Goal: Find contact information: Obtain details needed to contact an individual or organization

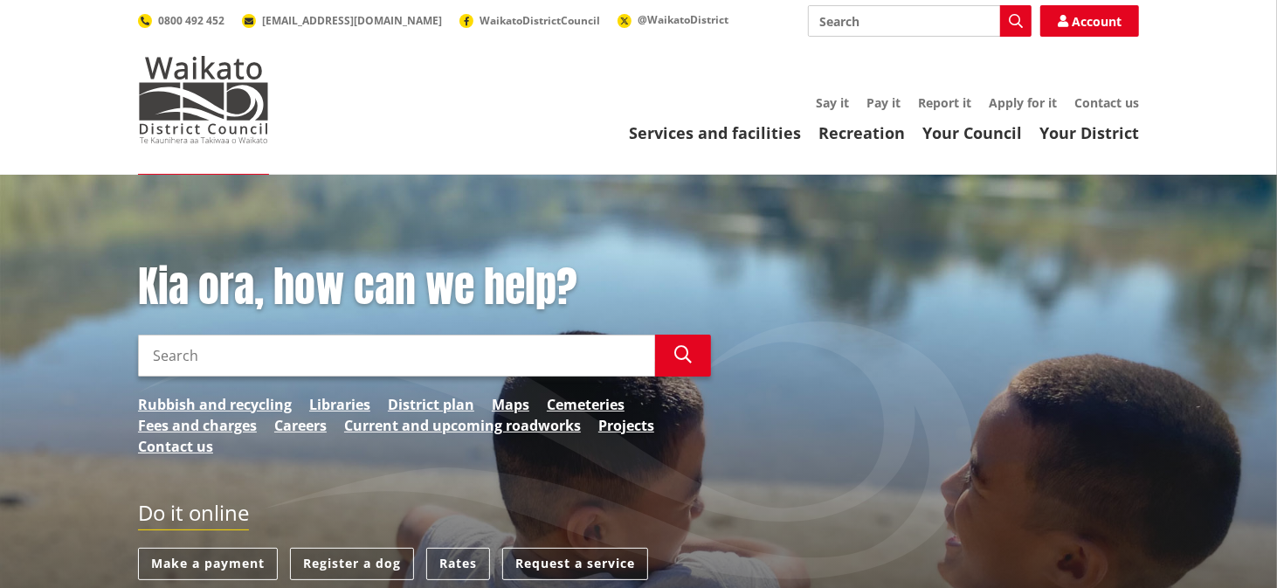
click at [246, 167] on input "Search" at bounding box center [396, 356] width 517 height 42
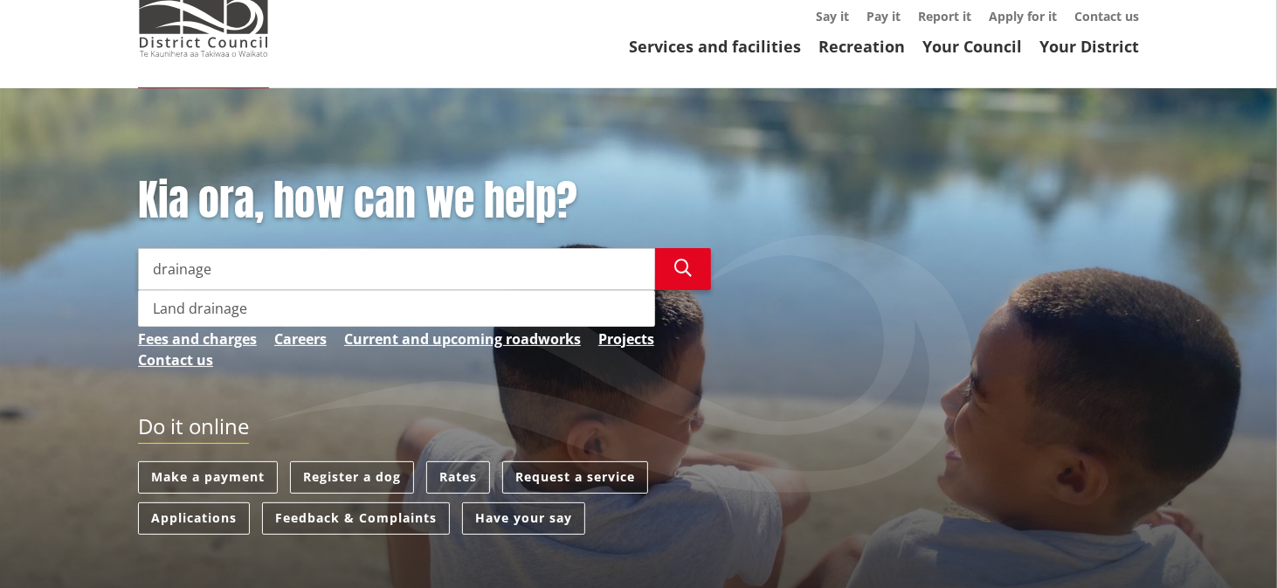
scroll to position [87, 0]
drag, startPoint x: 219, startPoint y: 270, endPoint x: 134, endPoint y: 267, distance: 85.7
click at [134, 167] on div "Kia ora, how can we help? Search drainage Search Land drainage Rubbish and recy…" at bounding box center [424, 281] width 599 height 212
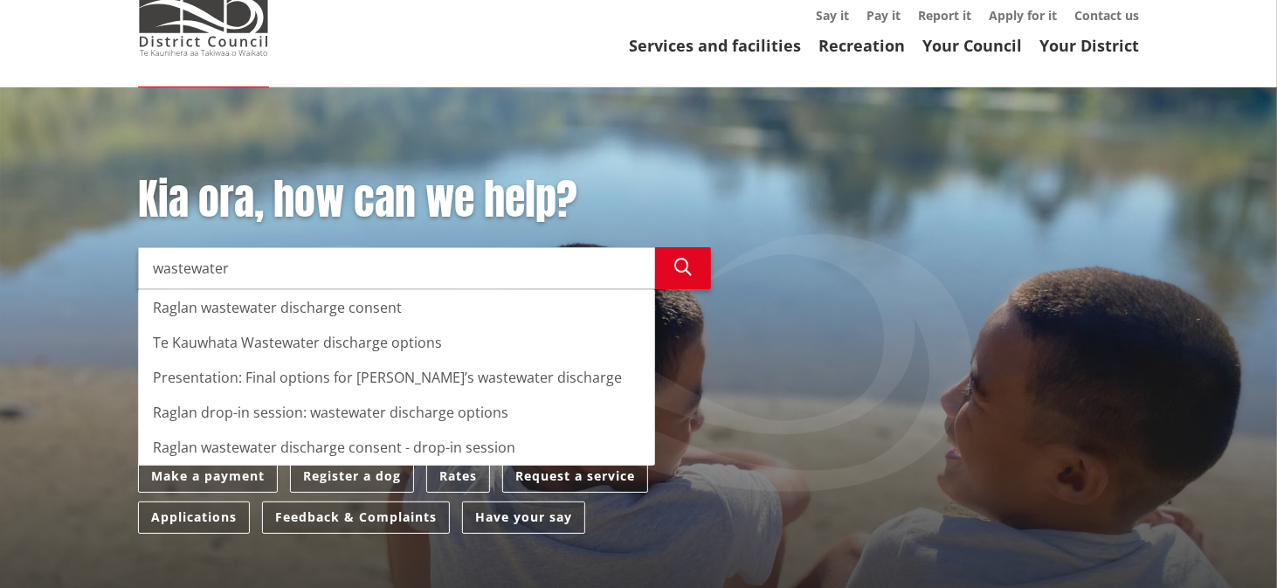
type input "wastewater"
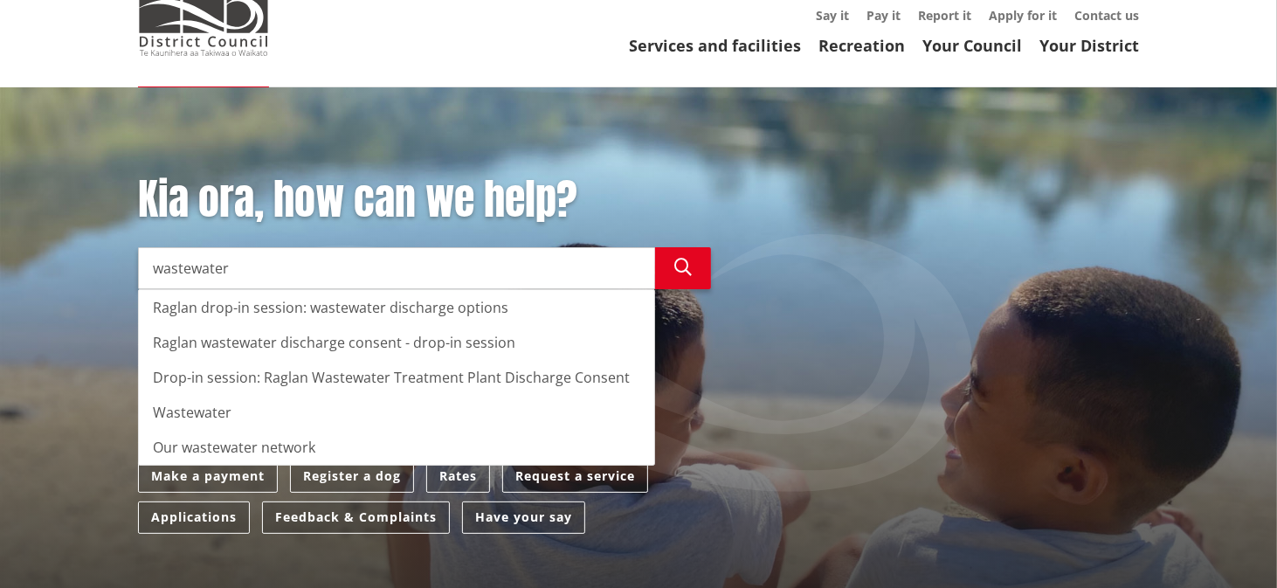
click at [43, 148] on div "Kia ora, how can we help? Search wastewater Search Raglan drop-in session: wast…" at bounding box center [638, 407] width 1277 height 641
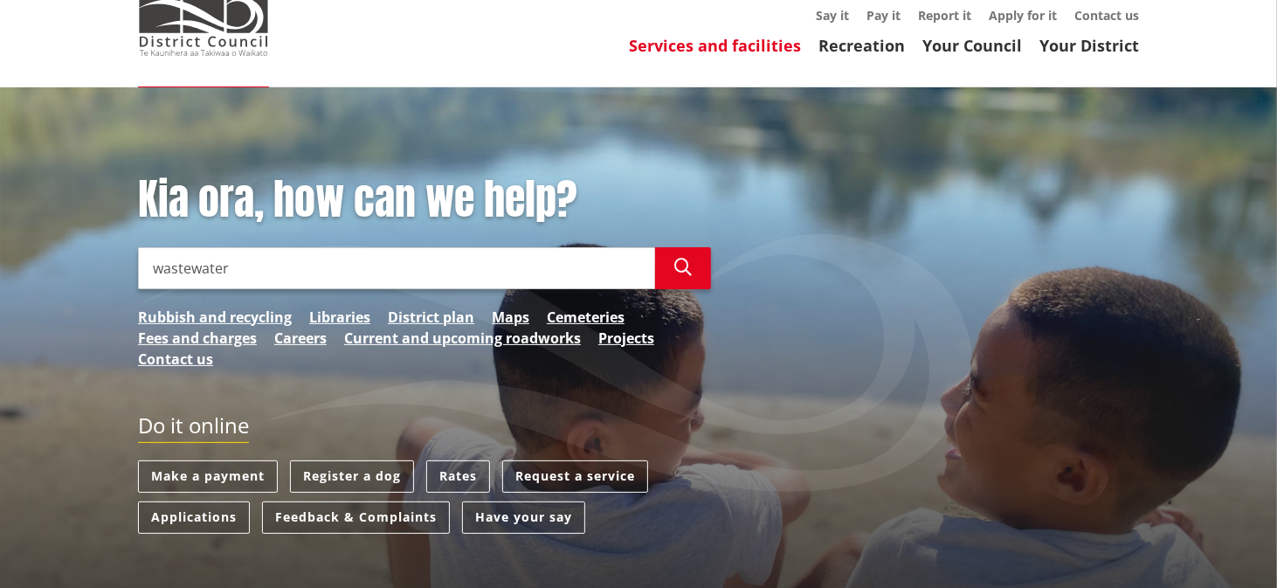
click at [534, 49] on link "Services and facilities" at bounding box center [715, 45] width 172 height 21
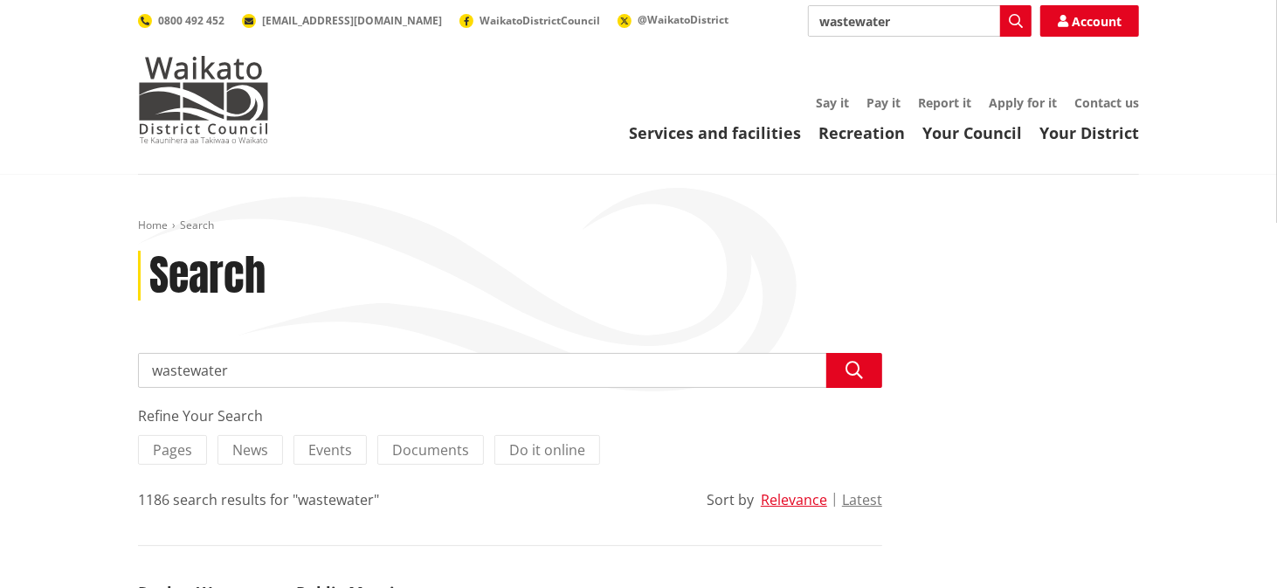
click at [256, 369] on input "wastewater" at bounding box center [510, 370] width 744 height 35
type input "wastewater te kowhai"
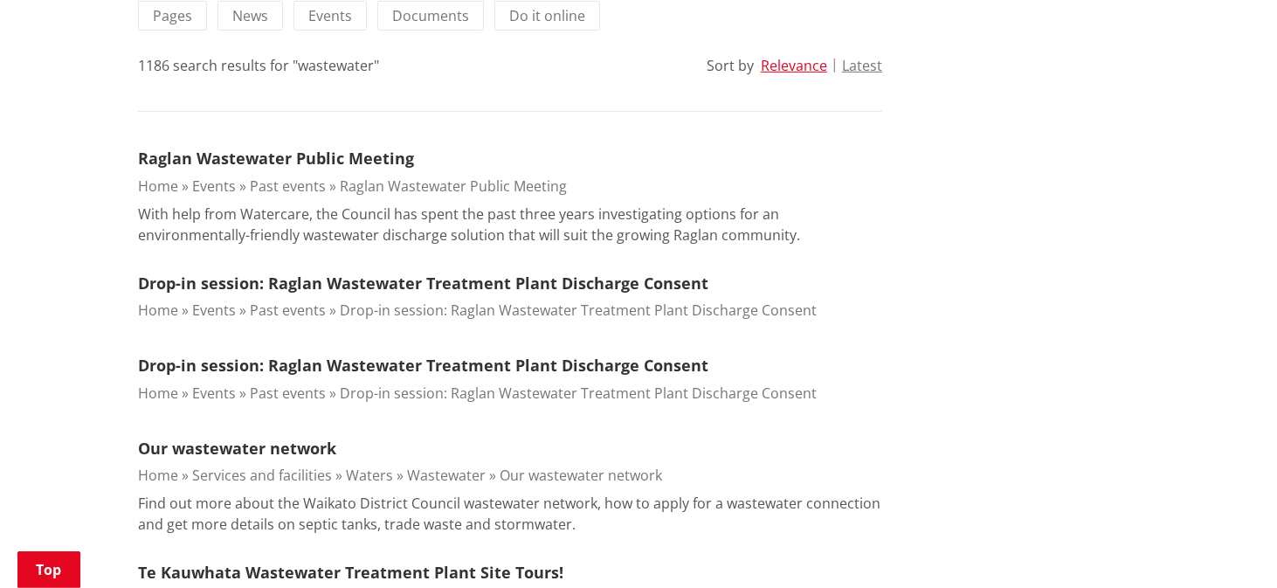
scroll to position [435, 0]
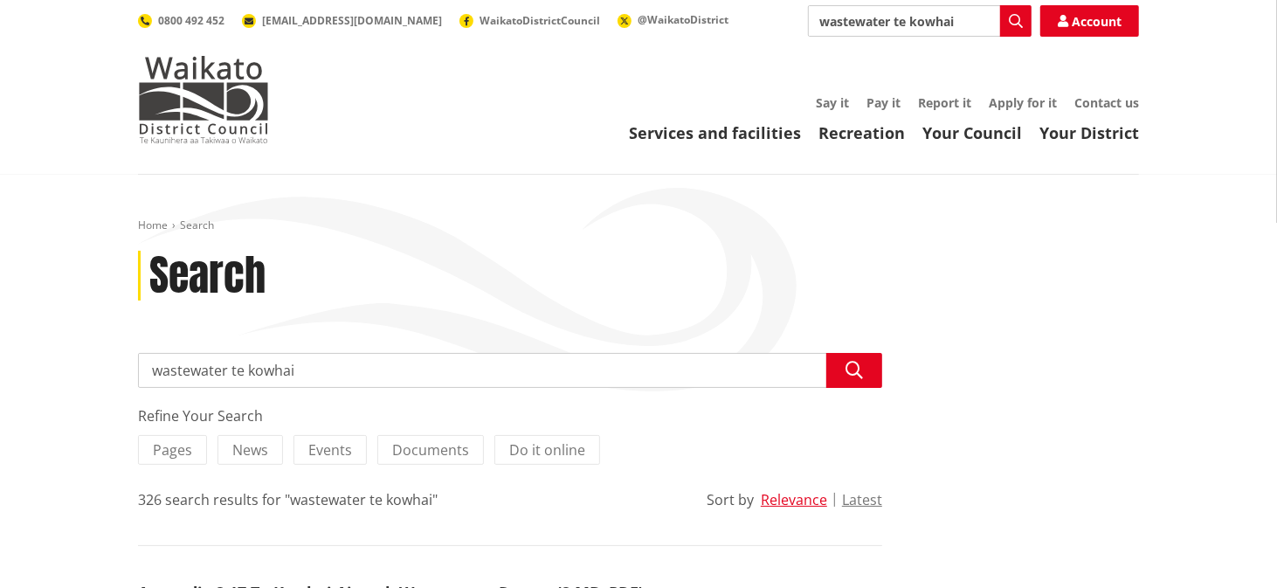
click at [233, 367] on input "wastewater te kowhai" at bounding box center [510, 370] width 744 height 35
drag, startPoint x: 229, startPoint y: 367, endPoint x: 356, endPoint y: 371, distance: 126.7
click at [356, 371] on input "wastewater te kowhai" at bounding box center [510, 370] width 744 height 35
type input "rural wastewater"
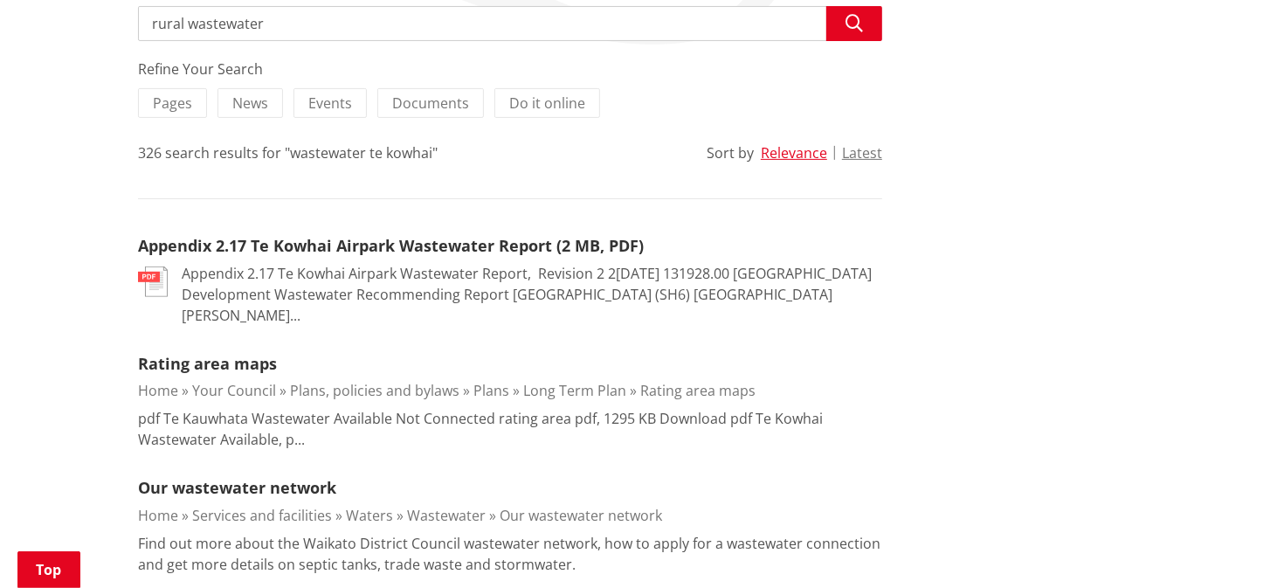
scroll to position [348, 0]
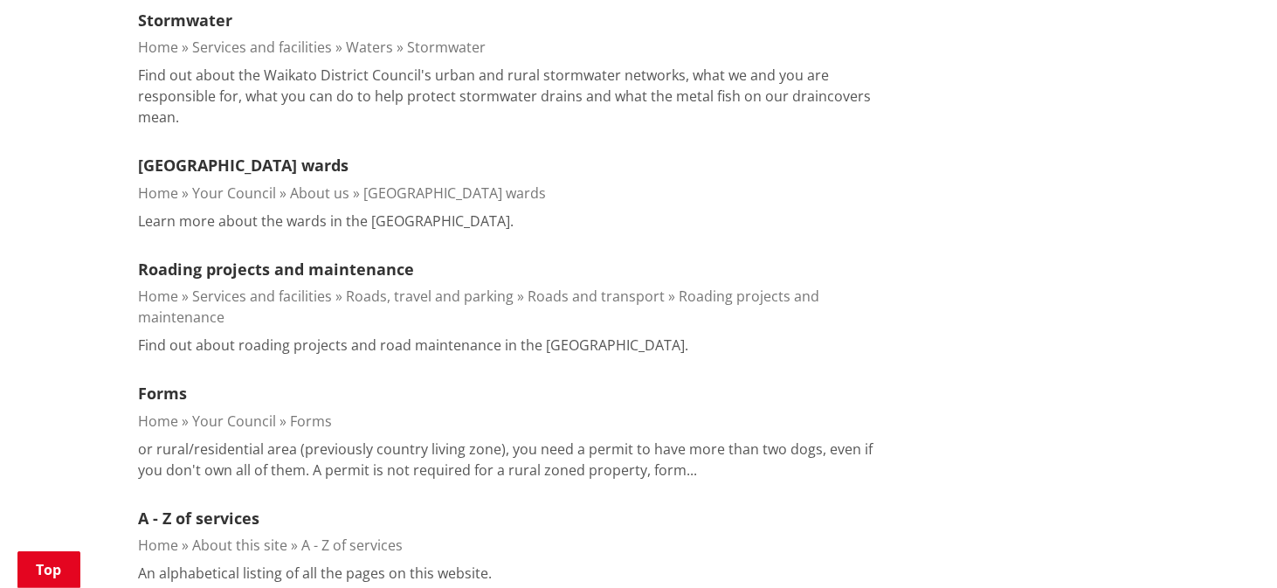
scroll to position [698, 0]
click at [229, 165] on link "Waikato district wards" at bounding box center [243, 164] width 211 height 21
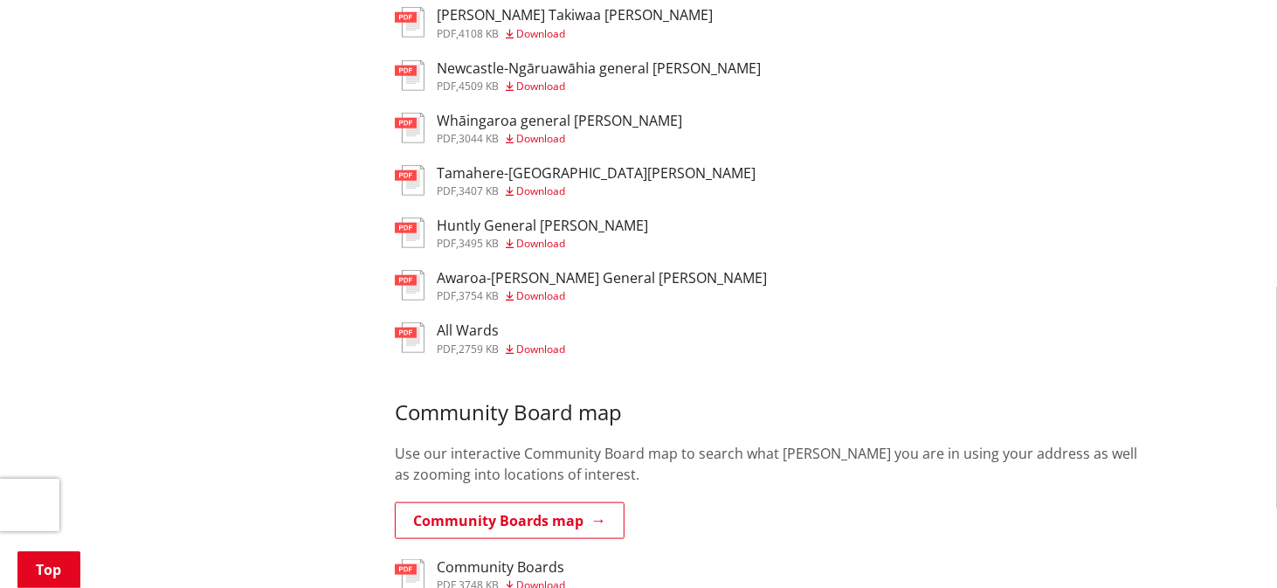
scroll to position [1047, 0]
click at [527, 341] on span "Download" at bounding box center [540, 348] width 49 height 15
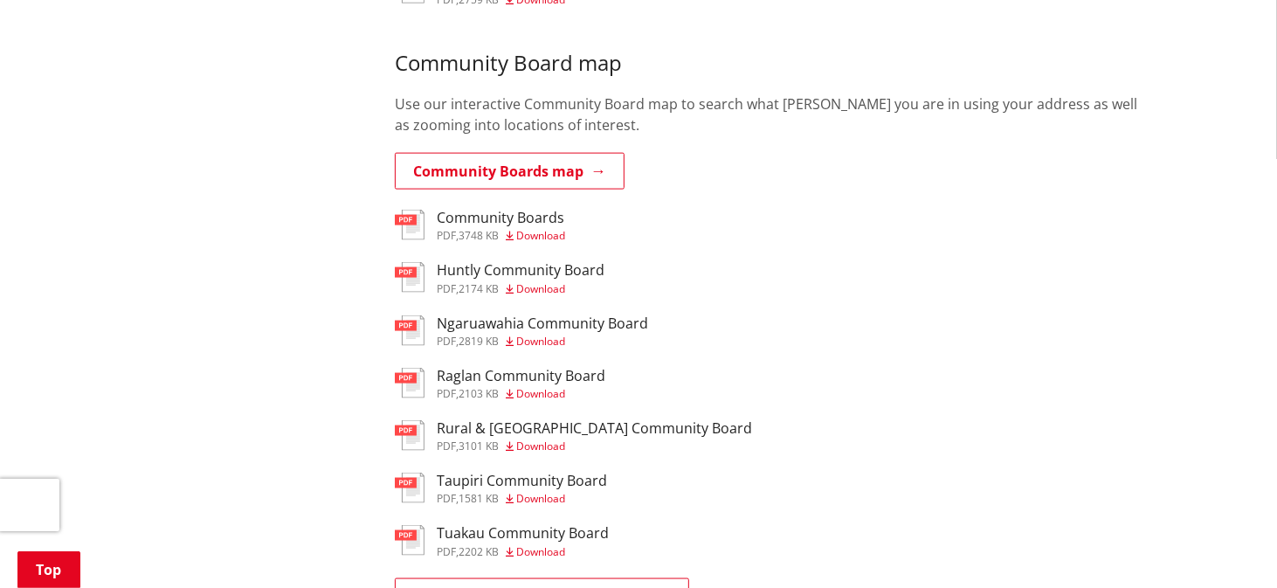
scroll to position [1396, 0]
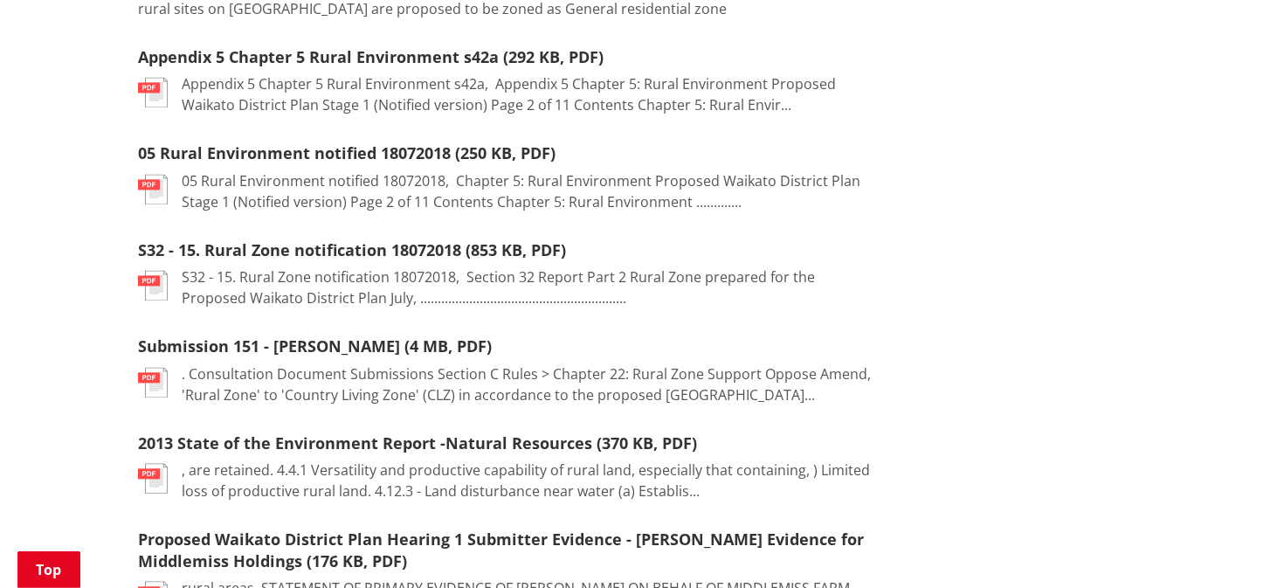
scroll to position [2150, 0]
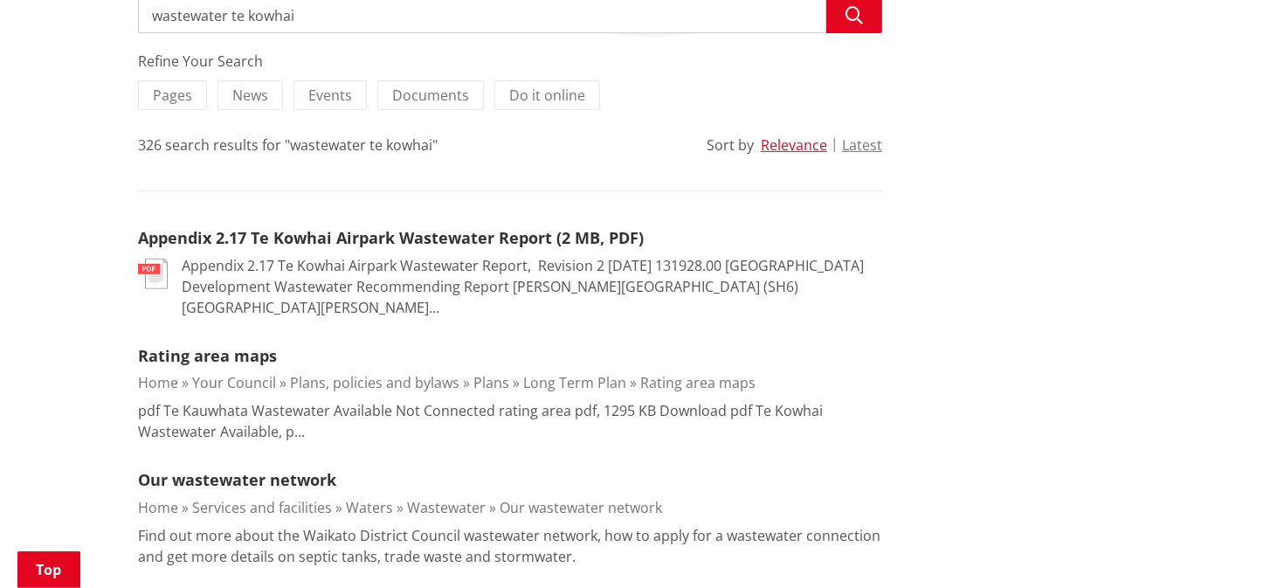
scroll to position [355, 0]
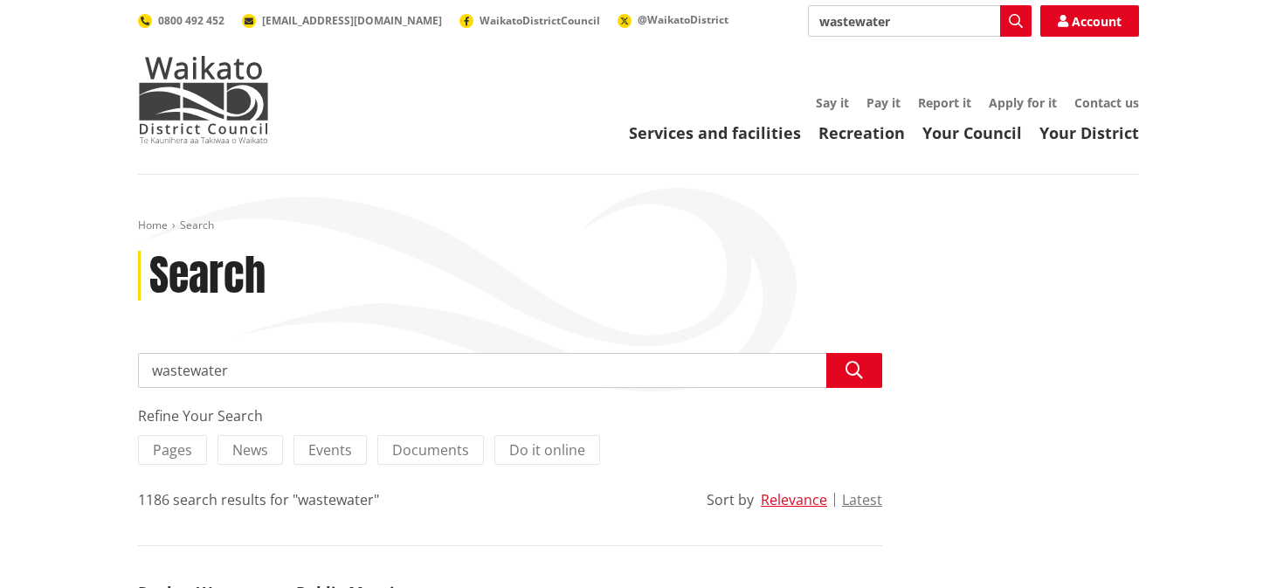
scroll to position [435, 0]
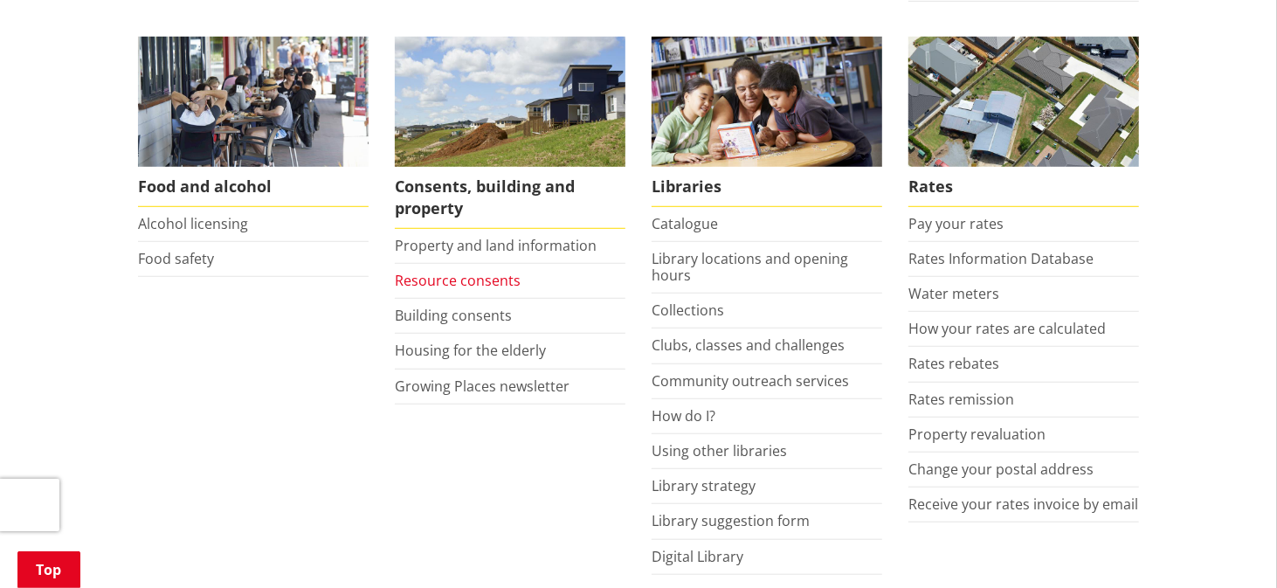
scroll to position [698, 0]
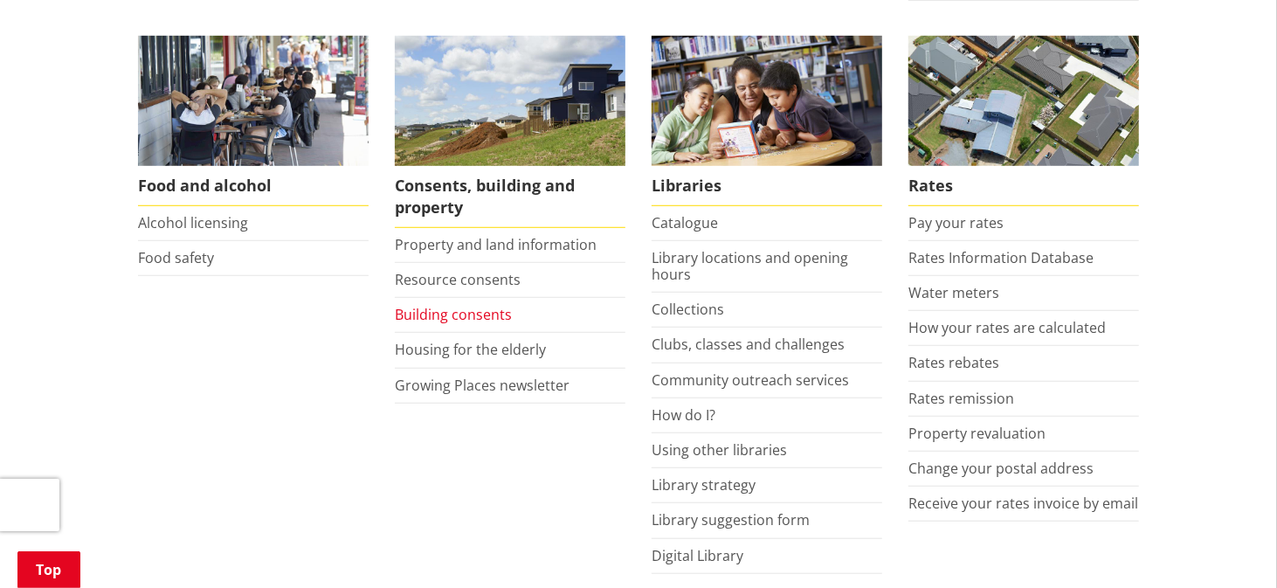
click at [453, 309] on link "Building consents" at bounding box center [453, 314] width 117 height 19
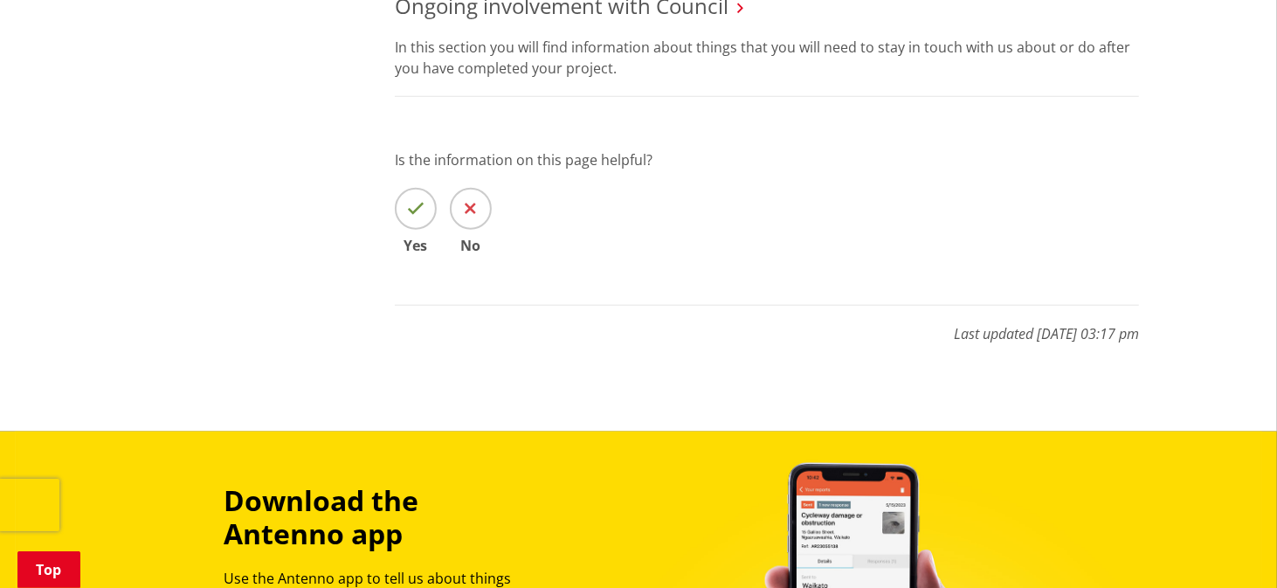
scroll to position [961, 0]
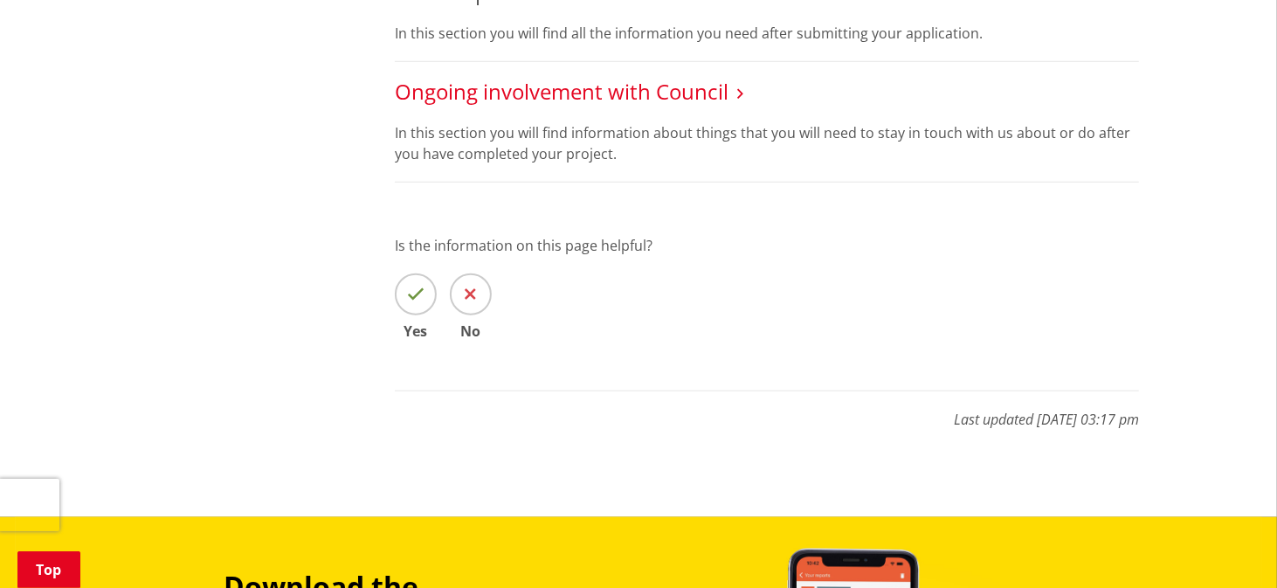
click at [550, 100] on link "Ongoing involvement with Council" at bounding box center [562, 91] width 334 height 29
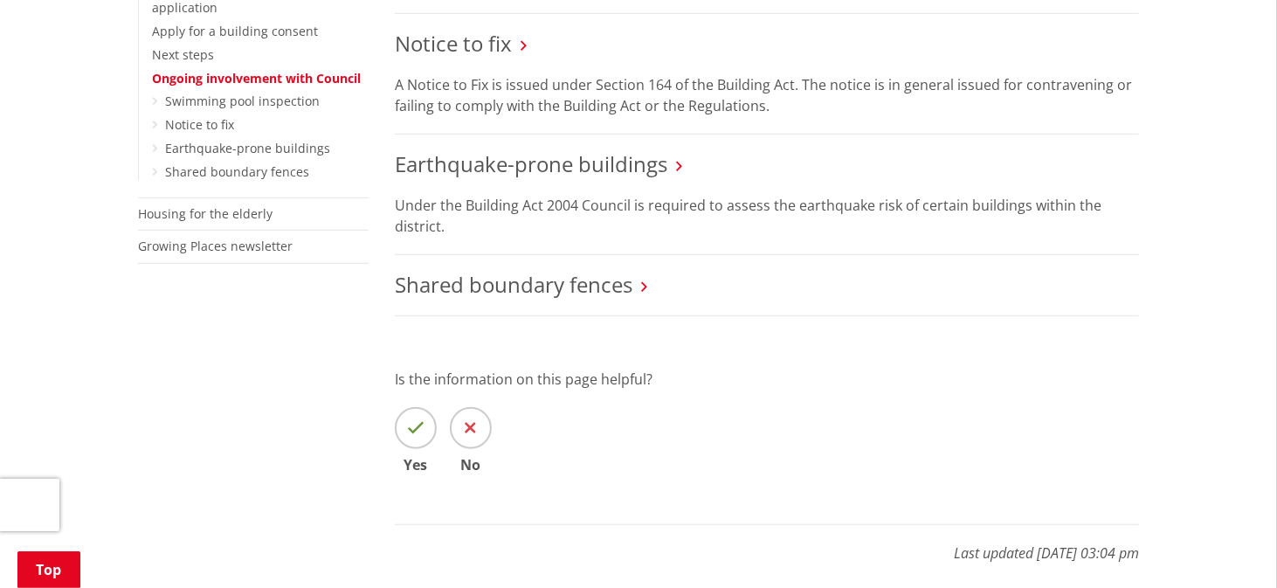
scroll to position [523, 0]
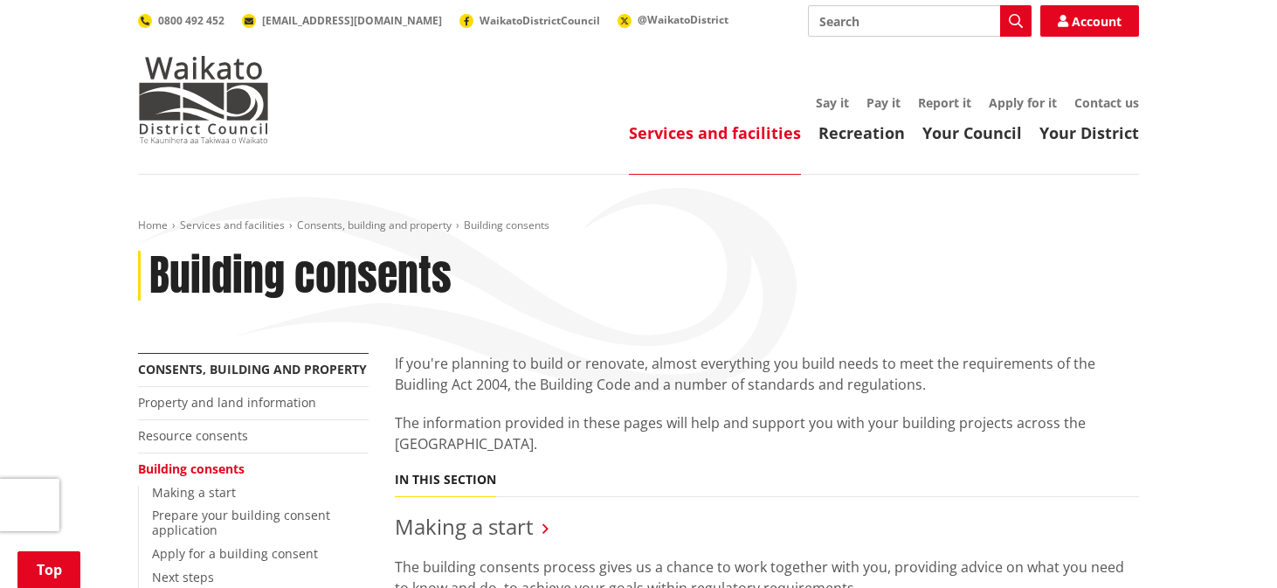
scroll to position [874, 0]
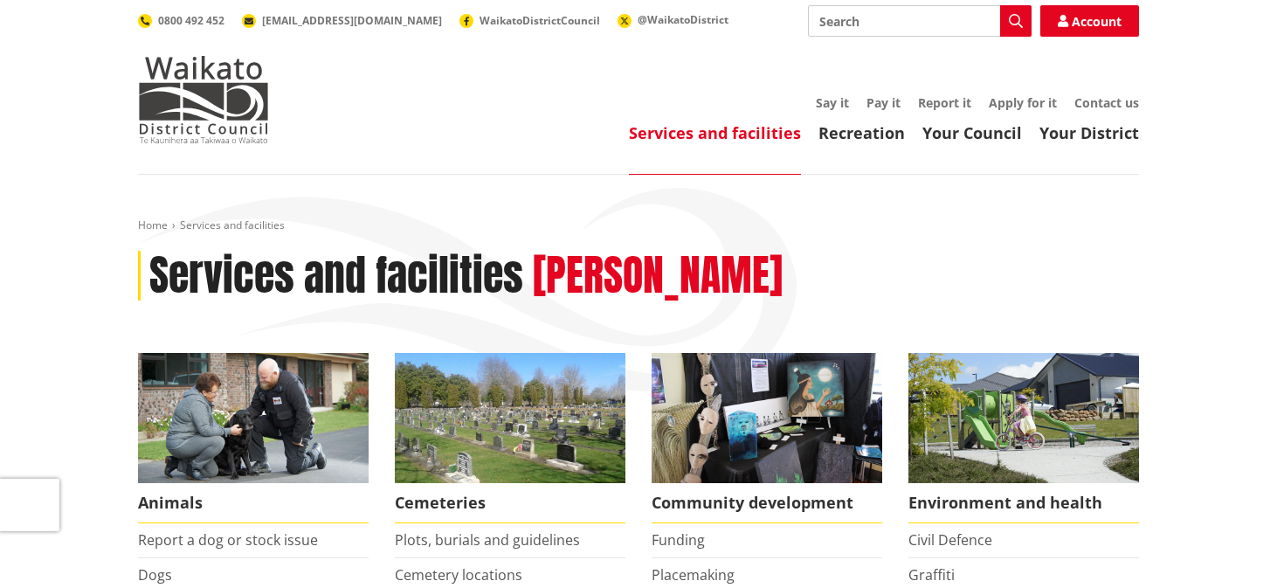
scroll to position [698, 0]
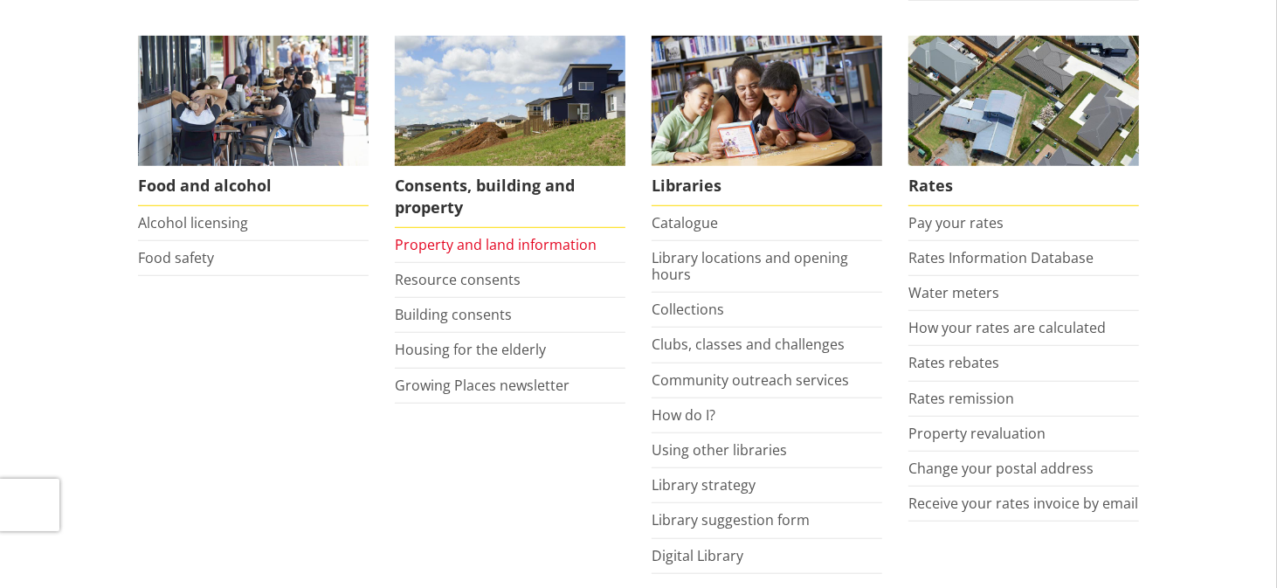
click at [449, 246] on link "Property and land information" at bounding box center [496, 244] width 202 height 19
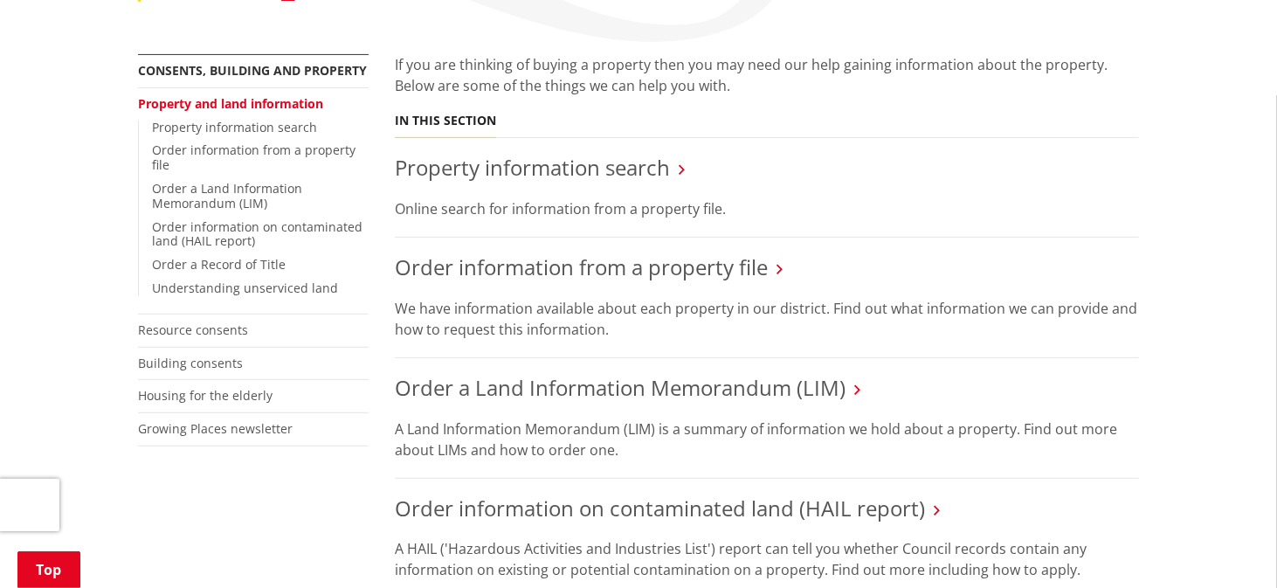
scroll to position [349, 0]
click at [464, 153] on link "Property information search" at bounding box center [532, 167] width 275 height 29
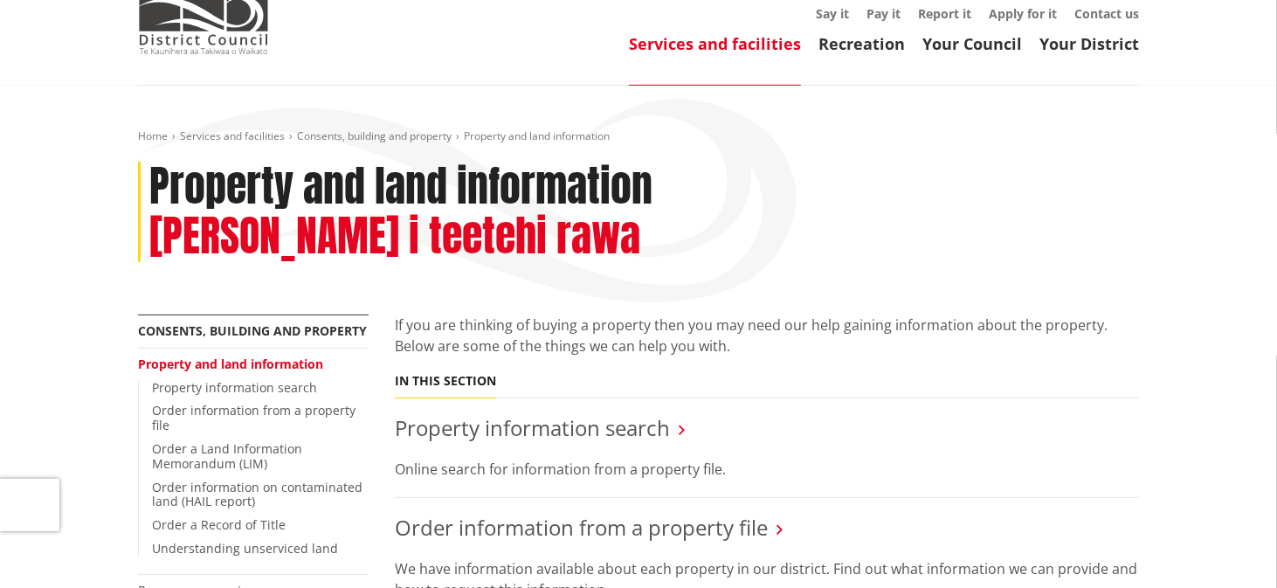
scroll to position [88, 0]
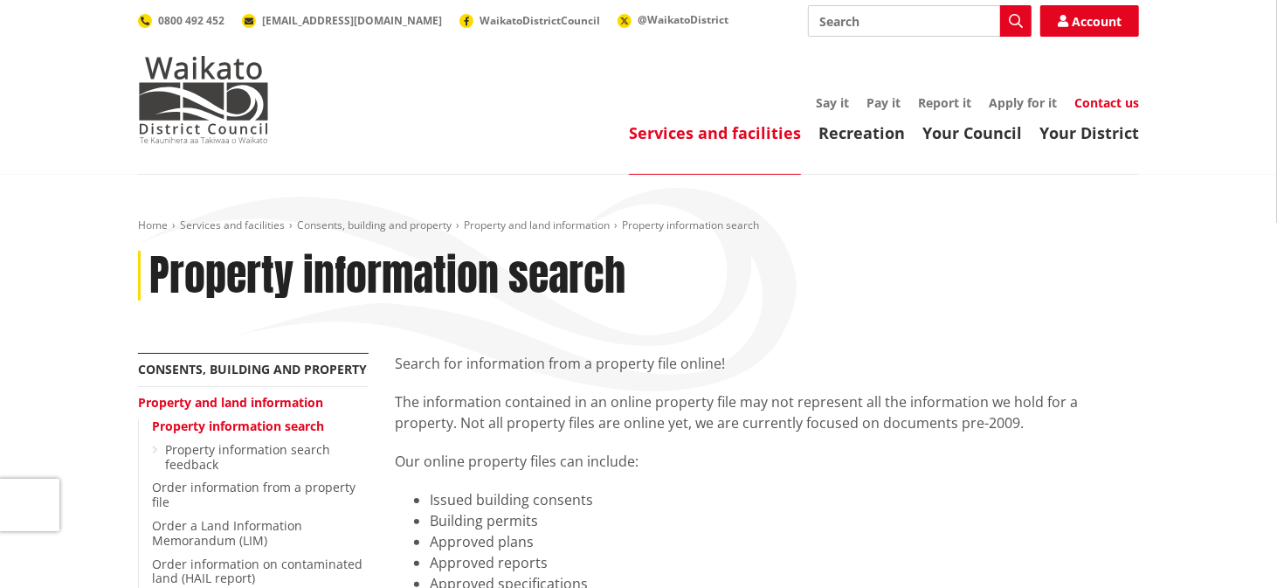
click at [1115, 95] on link "Contact us" at bounding box center [1107, 102] width 65 height 17
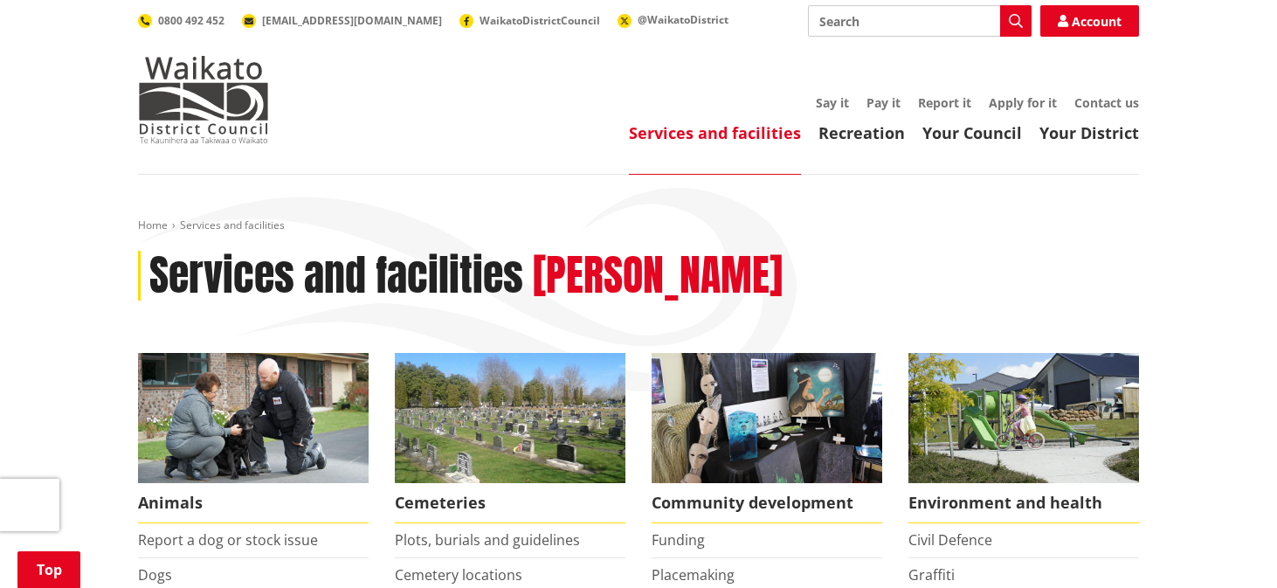
scroll to position [698, 0]
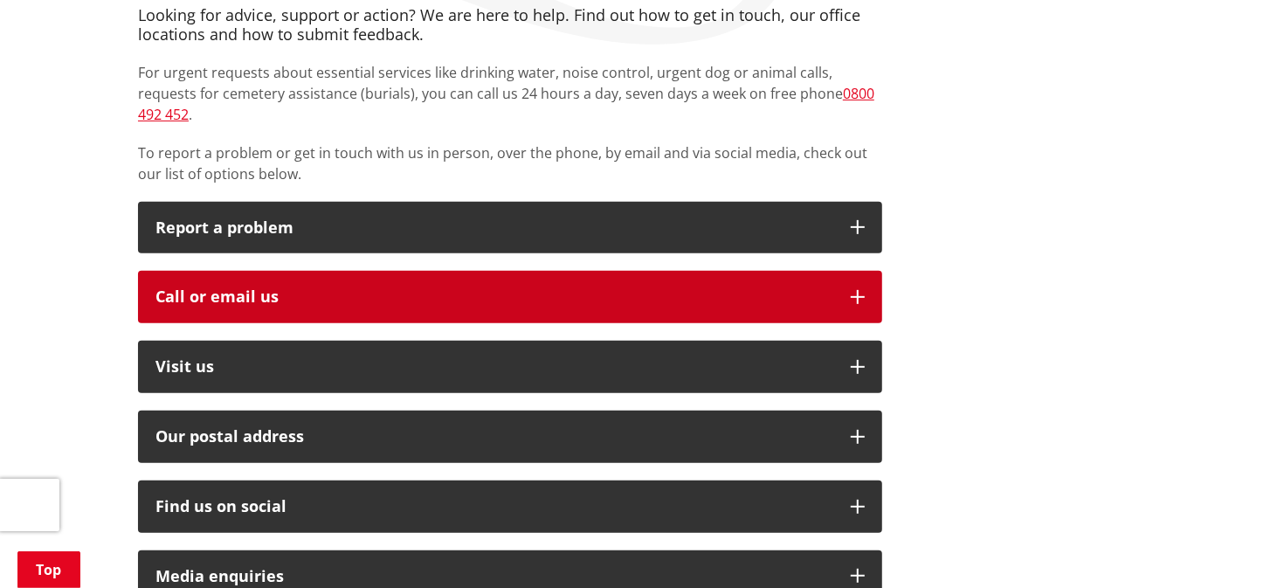
scroll to position [348, 0]
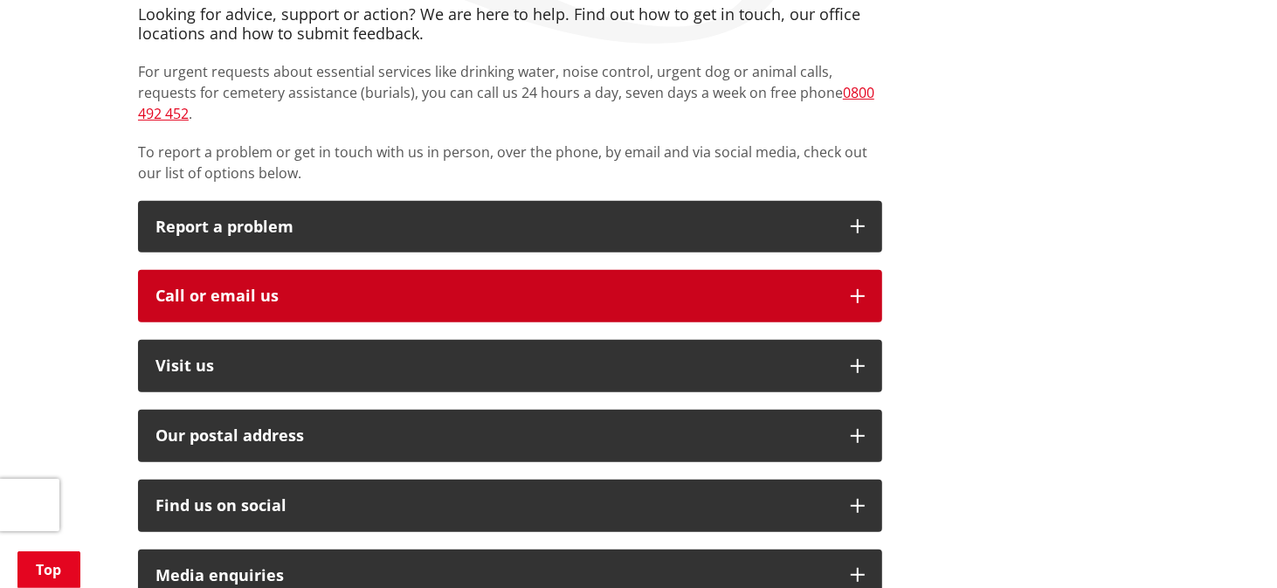
click at [294, 287] on div "Call or email us" at bounding box center [494, 295] width 678 height 17
